Goal: Use online tool/utility

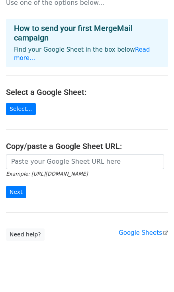
scroll to position [33, 0]
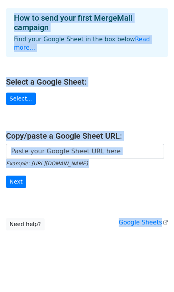
scroll to position [33, 0]
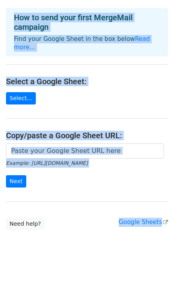
drag, startPoint x: 4, startPoint y: 14, endPoint x: 94, endPoint y: 211, distance: 217.2
click at [94, 211] on main "Choose a Google Sheet Use one of the options below... How to send your first Me…" at bounding box center [87, 101] width 174 height 257
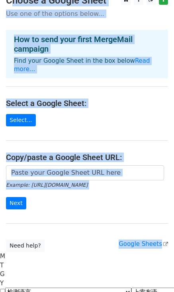
scroll to position [0, 0]
